Goal: Complete application form

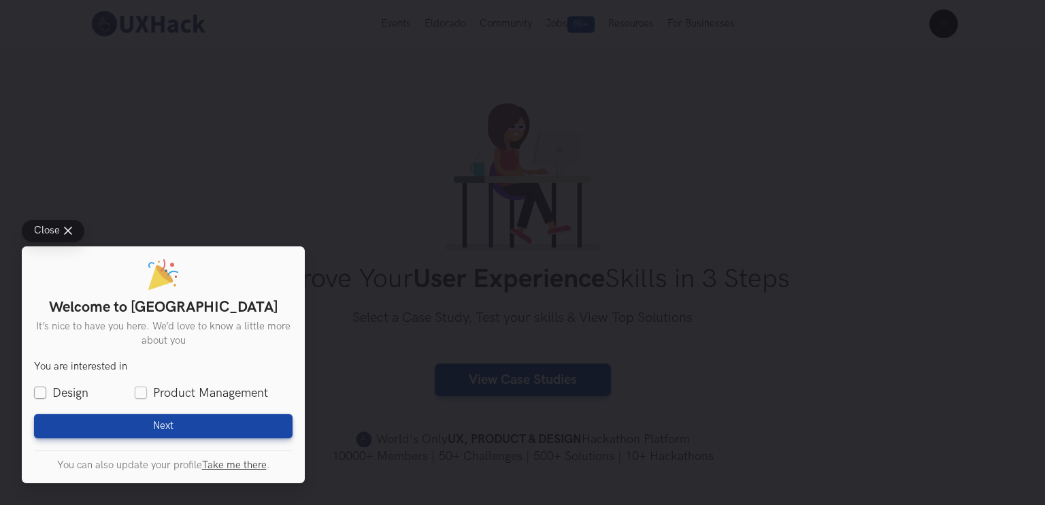
click at [42, 388] on label "Design" at bounding box center [61, 392] width 54 height 17
click at [42, 388] on input "Design" at bounding box center [40, 393] width 12 height 12
checkbox input "true"
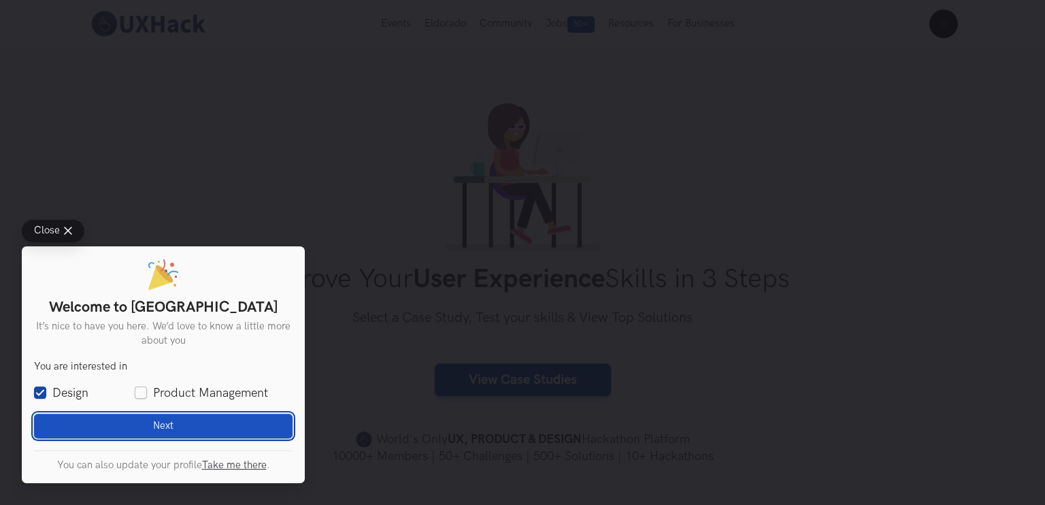
click at [101, 424] on button "Next Loading" at bounding box center [163, 426] width 259 height 24
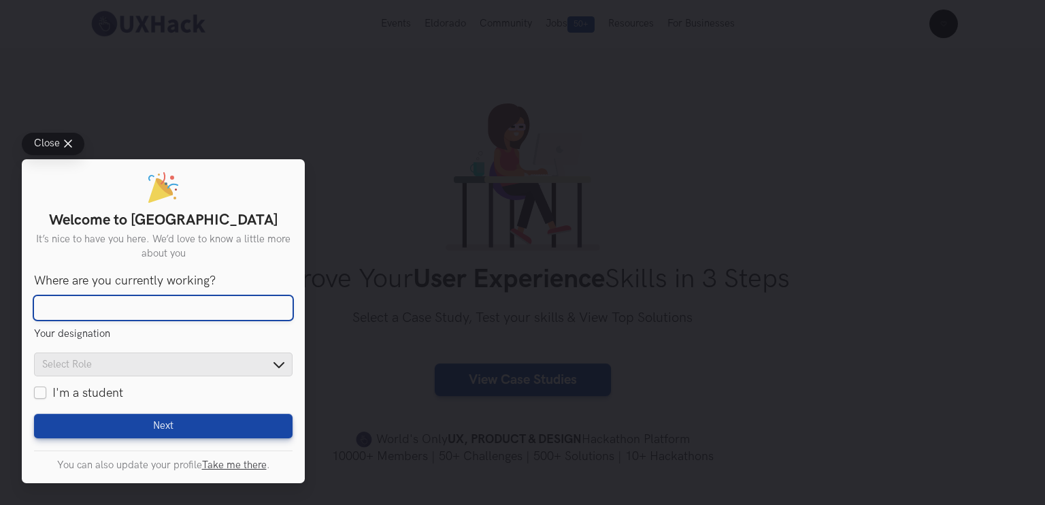
click at [219, 299] on input "Where are you currently working?" at bounding box center [163, 308] width 259 height 24
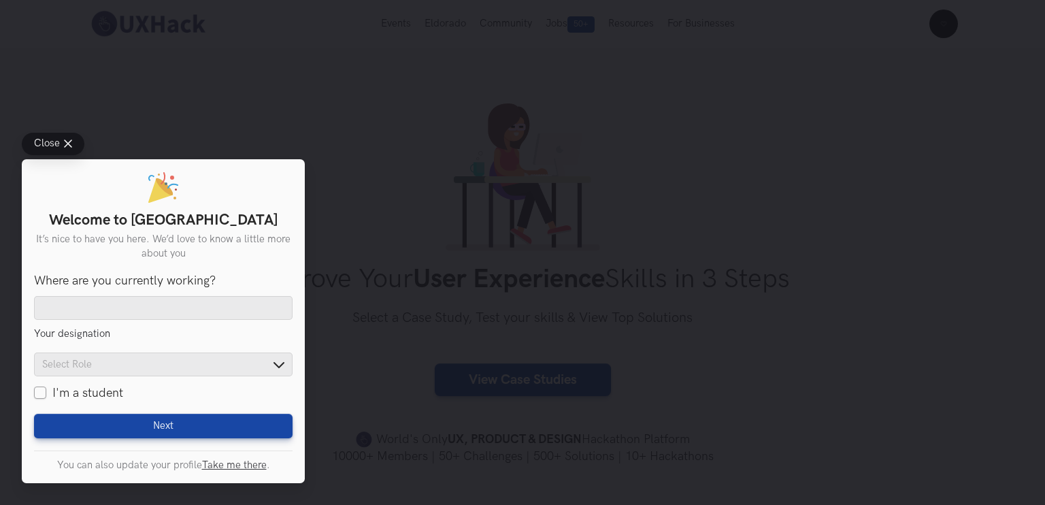
click at [41, 391] on label "I'm a student" at bounding box center [78, 392] width 89 height 17
click at [41, 391] on input "I'm a student" at bounding box center [40, 393] width 12 height 12
checkbox input "true"
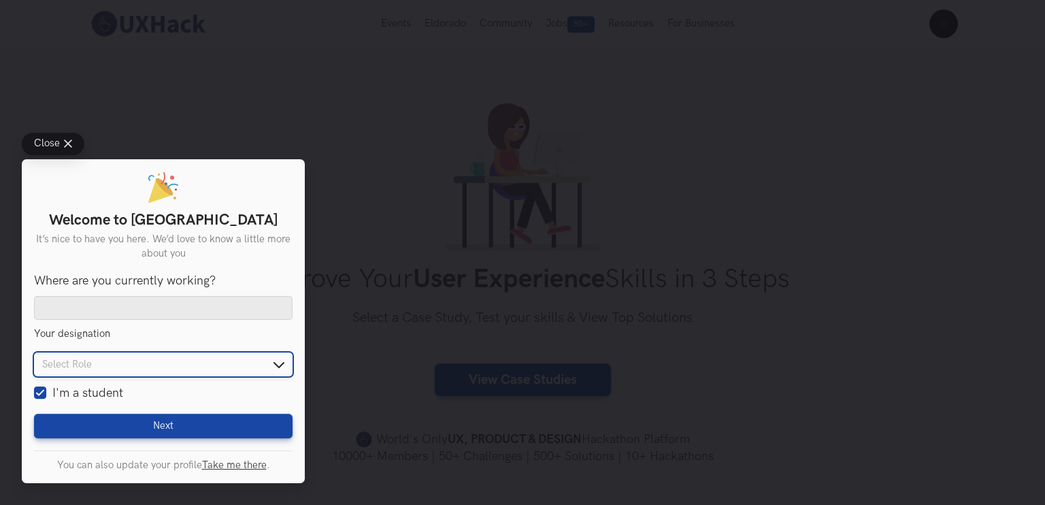
click at [144, 362] on input "text" at bounding box center [163, 364] width 259 height 24
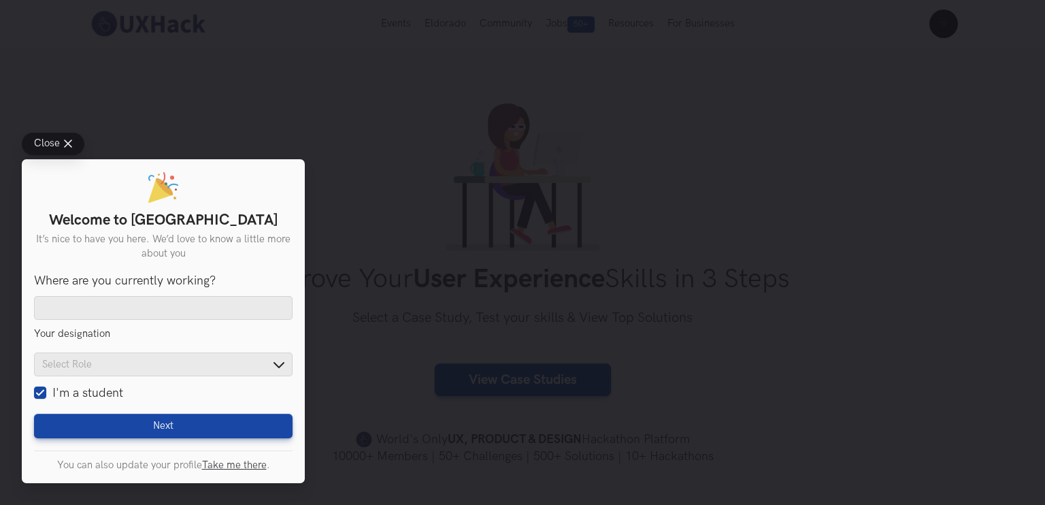
click at [229, 322] on div "Where are you currently working? Your designation Product Designer Senior UX De…" at bounding box center [163, 337] width 259 height 129
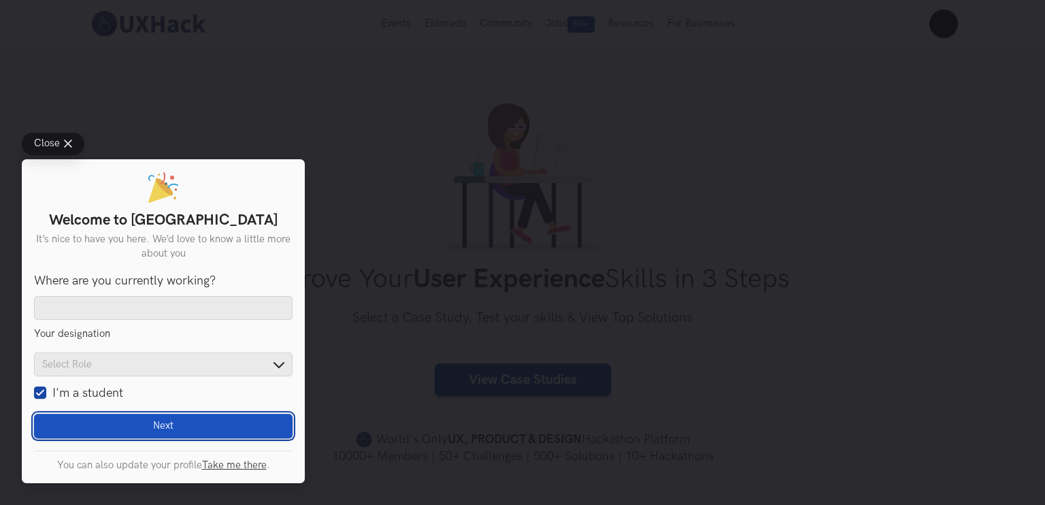
click at [182, 427] on button "Next Loading" at bounding box center [163, 426] width 259 height 24
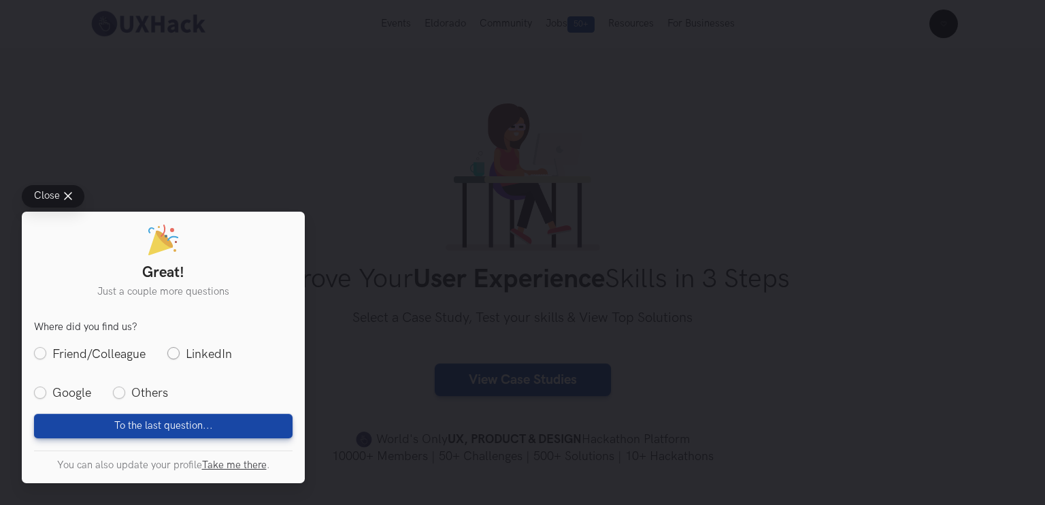
click at [179, 352] on label "LinkedIn" at bounding box center [199, 354] width 65 height 17
click at [179, 352] on input "LinkedIn" at bounding box center [173, 354] width 12 height 12
radio input "true"
click at [49, 394] on label "Google" at bounding box center [62, 392] width 57 height 17
click at [46, 394] on input "Google" at bounding box center [40, 393] width 12 height 12
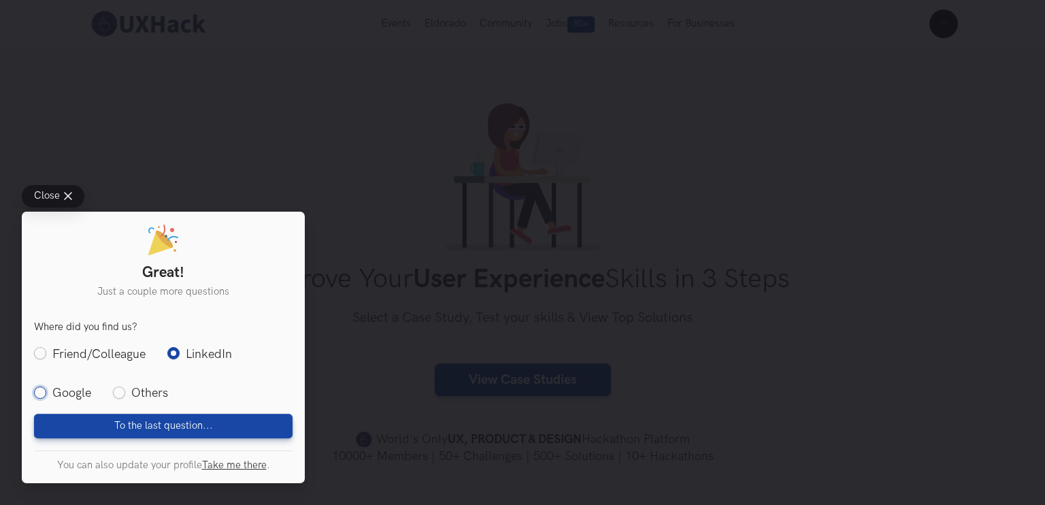
radio input "true"
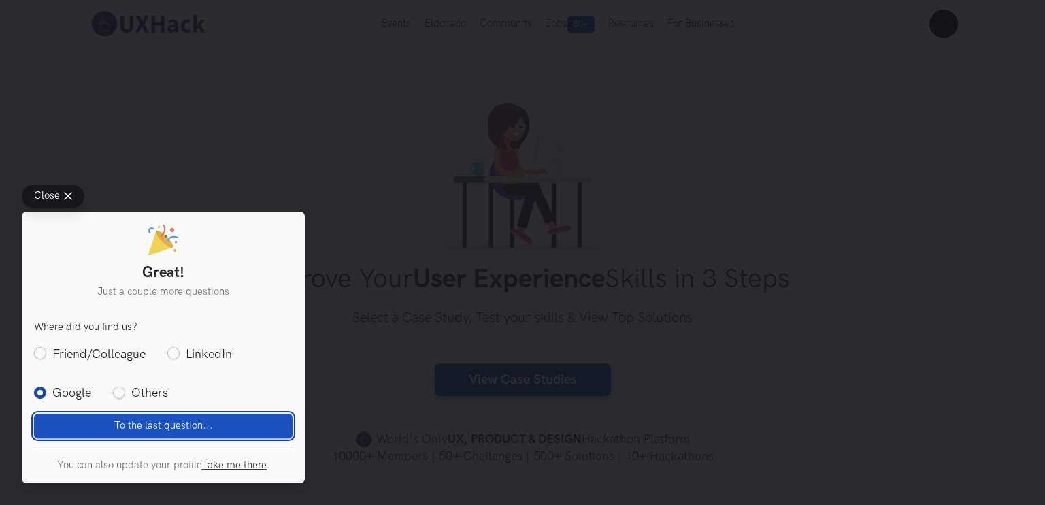
click at [112, 422] on button "To the last question... Loading" at bounding box center [163, 426] width 259 height 24
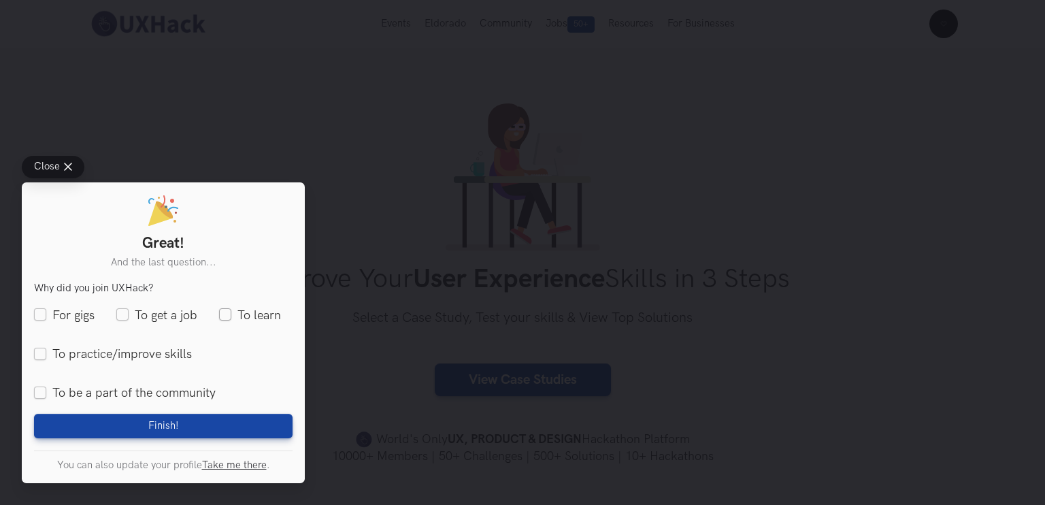
click at [229, 318] on label "To learn" at bounding box center [250, 315] width 62 height 17
click at [229, 318] on input "To learn" at bounding box center [225, 315] width 12 height 12
checkbox input "true"
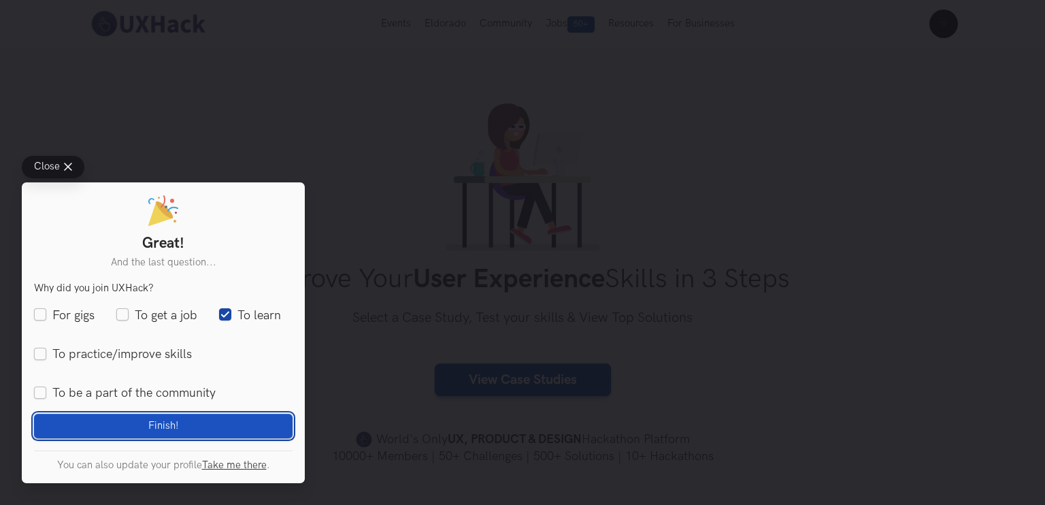
click at [196, 426] on button "Finish! Loading" at bounding box center [163, 426] width 259 height 24
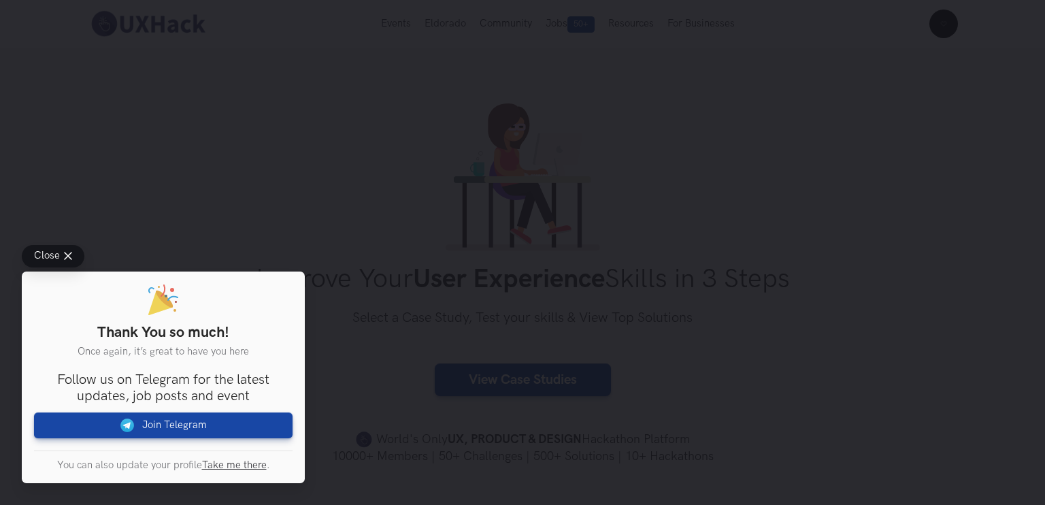
click at [56, 258] on span "Close" at bounding box center [47, 256] width 26 height 10
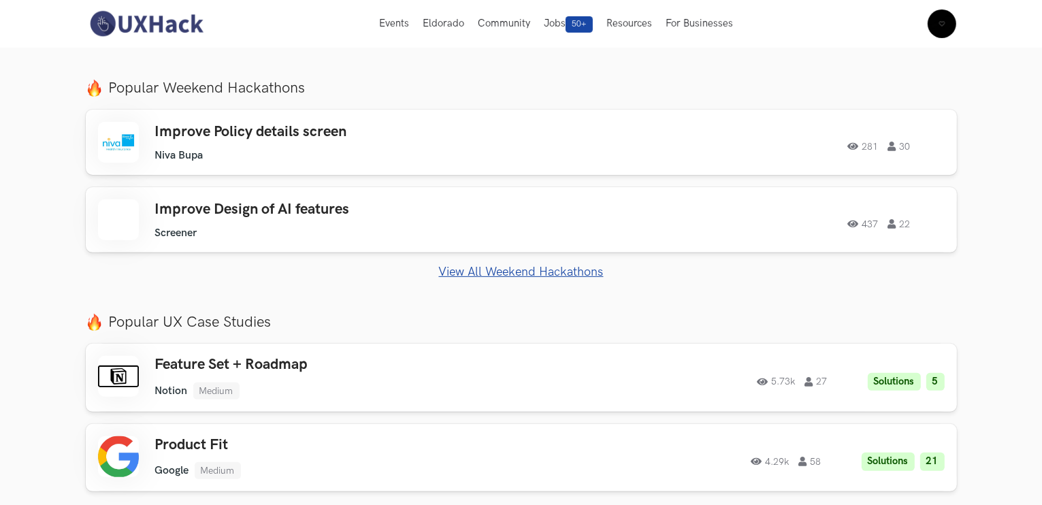
scroll to position [433, 0]
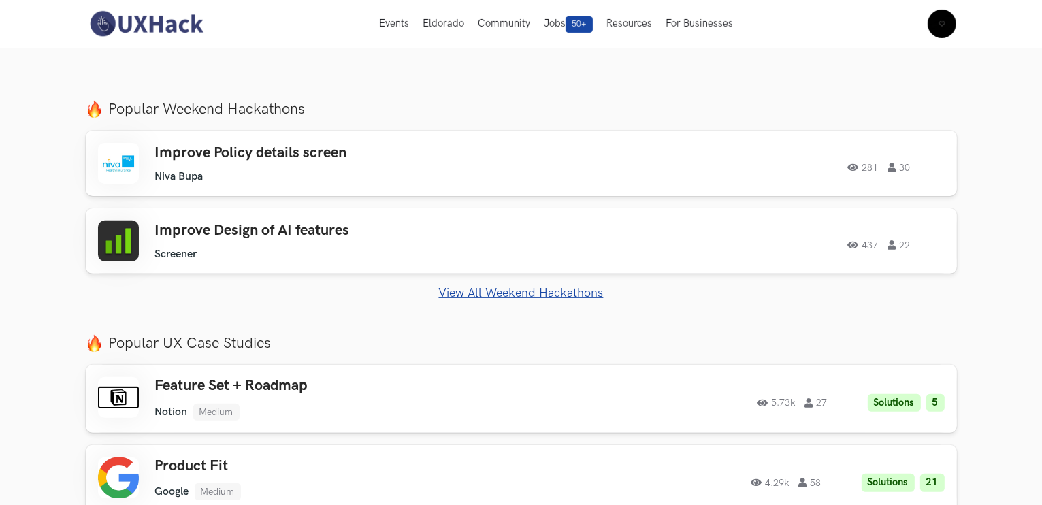
click at [582, 295] on link "View All Weekend Hackathons" at bounding box center [521, 293] width 871 height 14
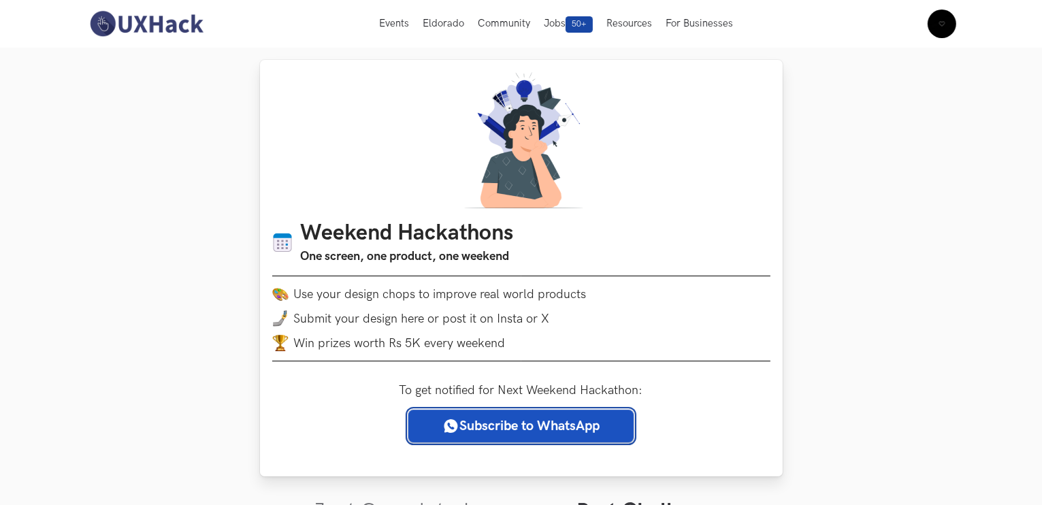
click at [489, 431] on link "Subscribe to WhatsApp" at bounding box center [520, 426] width 225 height 33
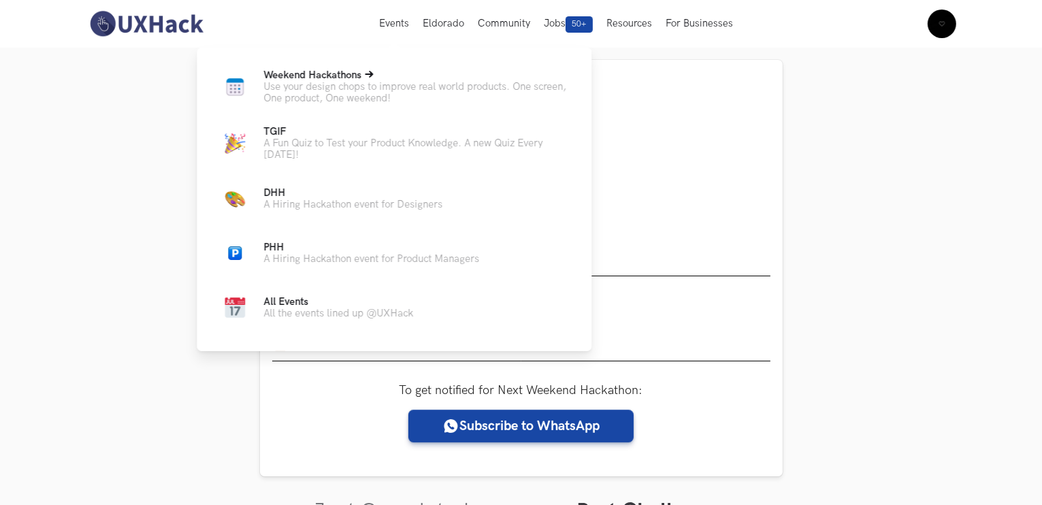
click at [373, 84] on p "Use your design chops to improve real world products. One screen, One product, …" at bounding box center [416, 92] width 306 height 23
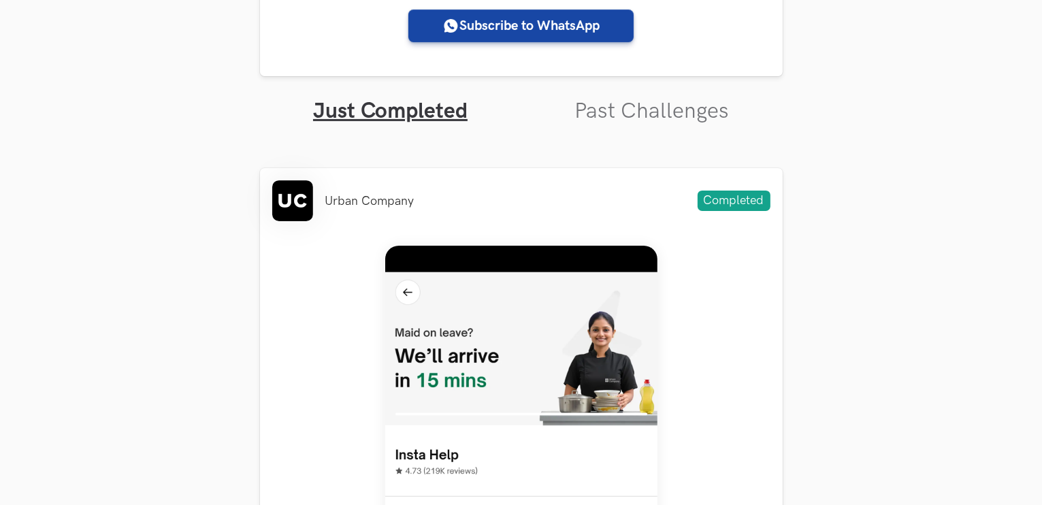
scroll to position [402, 0]
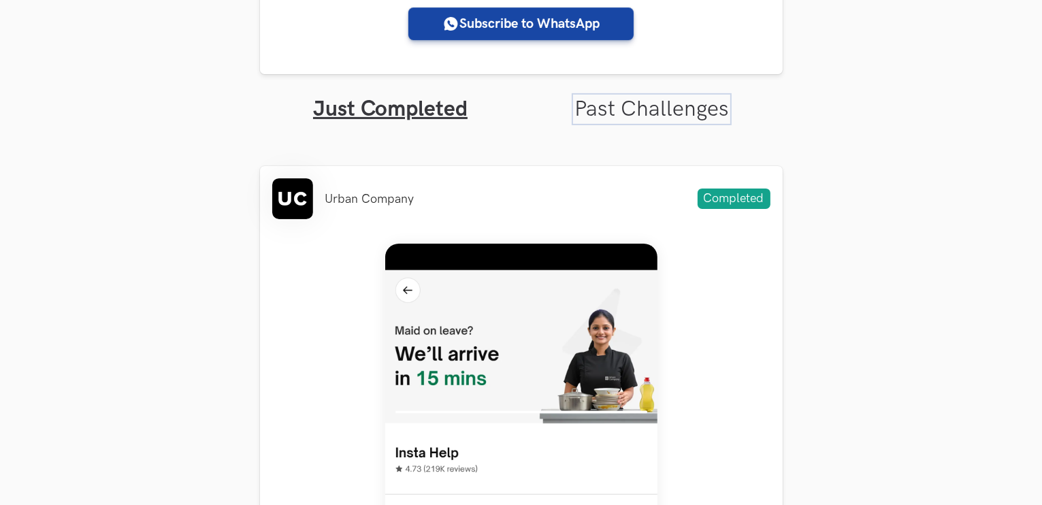
click at [654, 106] on link "Past Challenges" at bounding box center [651, 109] width 154 height 27
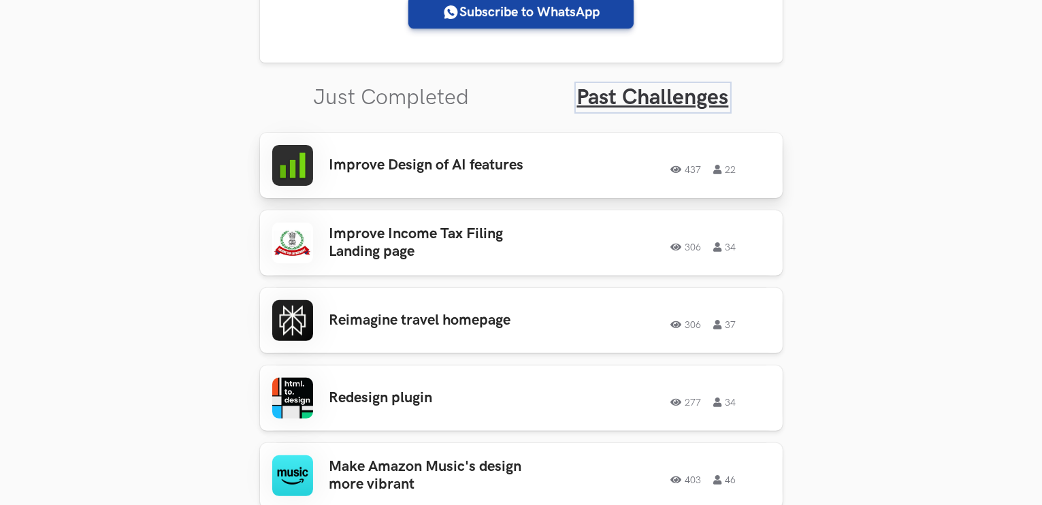
scroll to position [413, 0]
click at [583, 163] on div "437 22" at bounding box center [672, 166] width 196 height 18
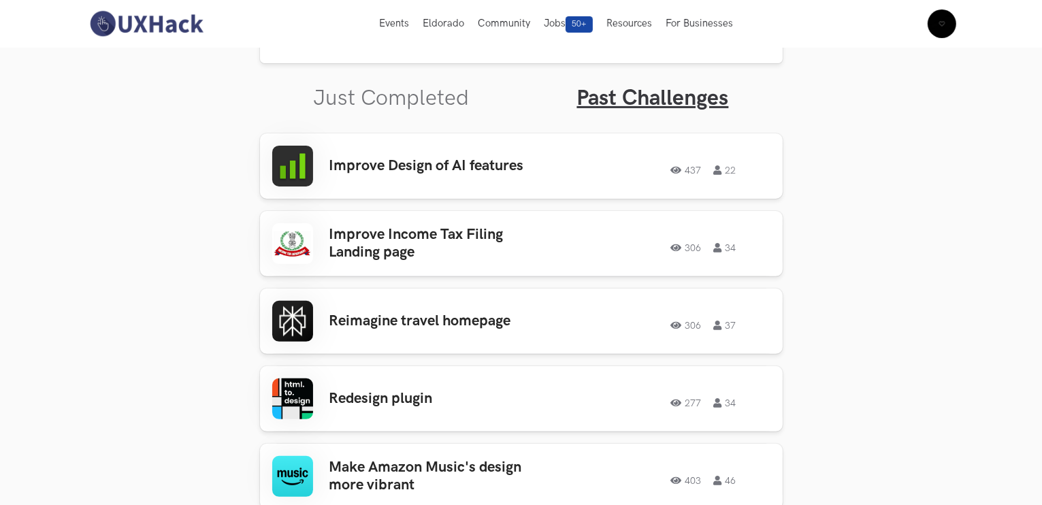
scroll to position [0, 0]
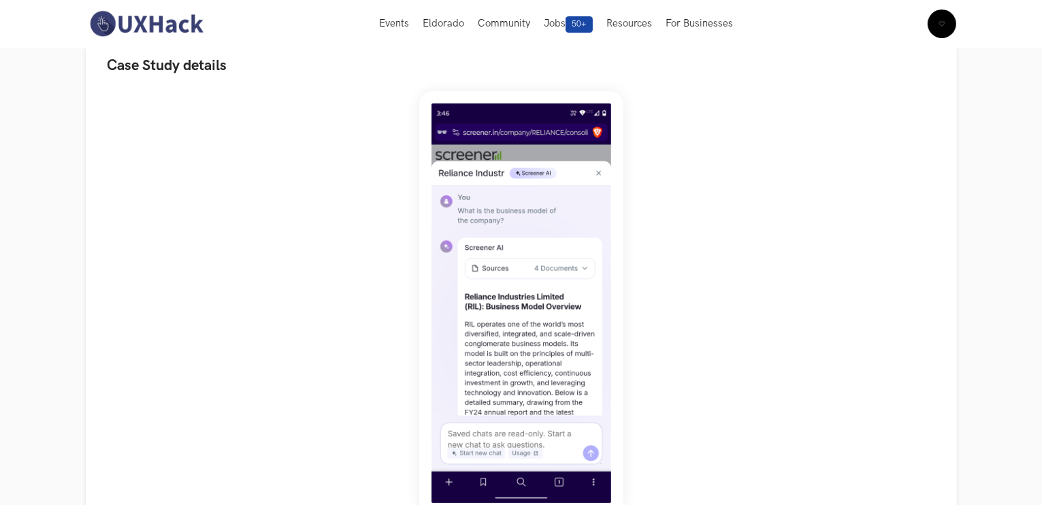
scroll to position [92, 0]
